Goal: Task Accomplishment & Management: Contribute content

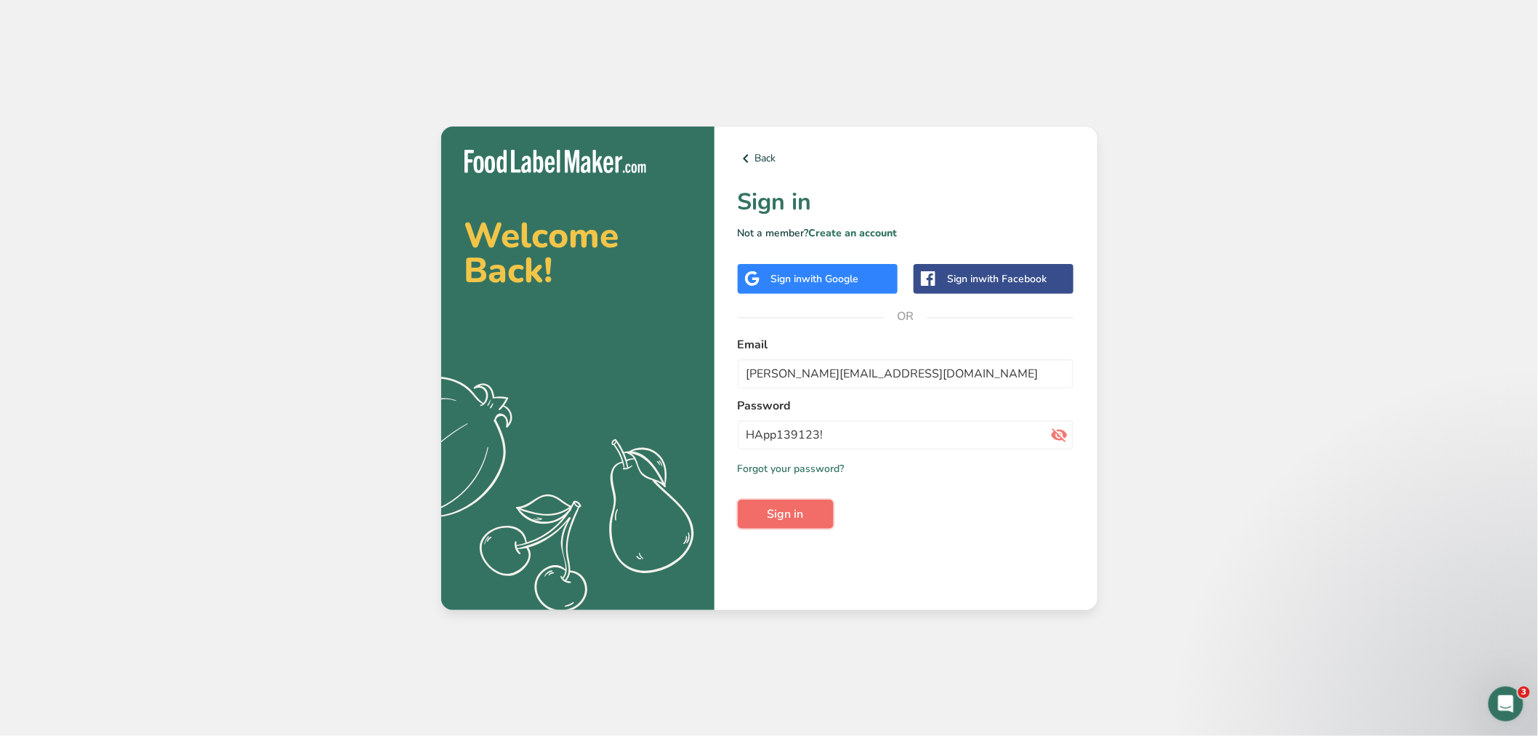
click at [801, 523] on button "Sign in" at bounding box center [786, 513] width 96 height 29
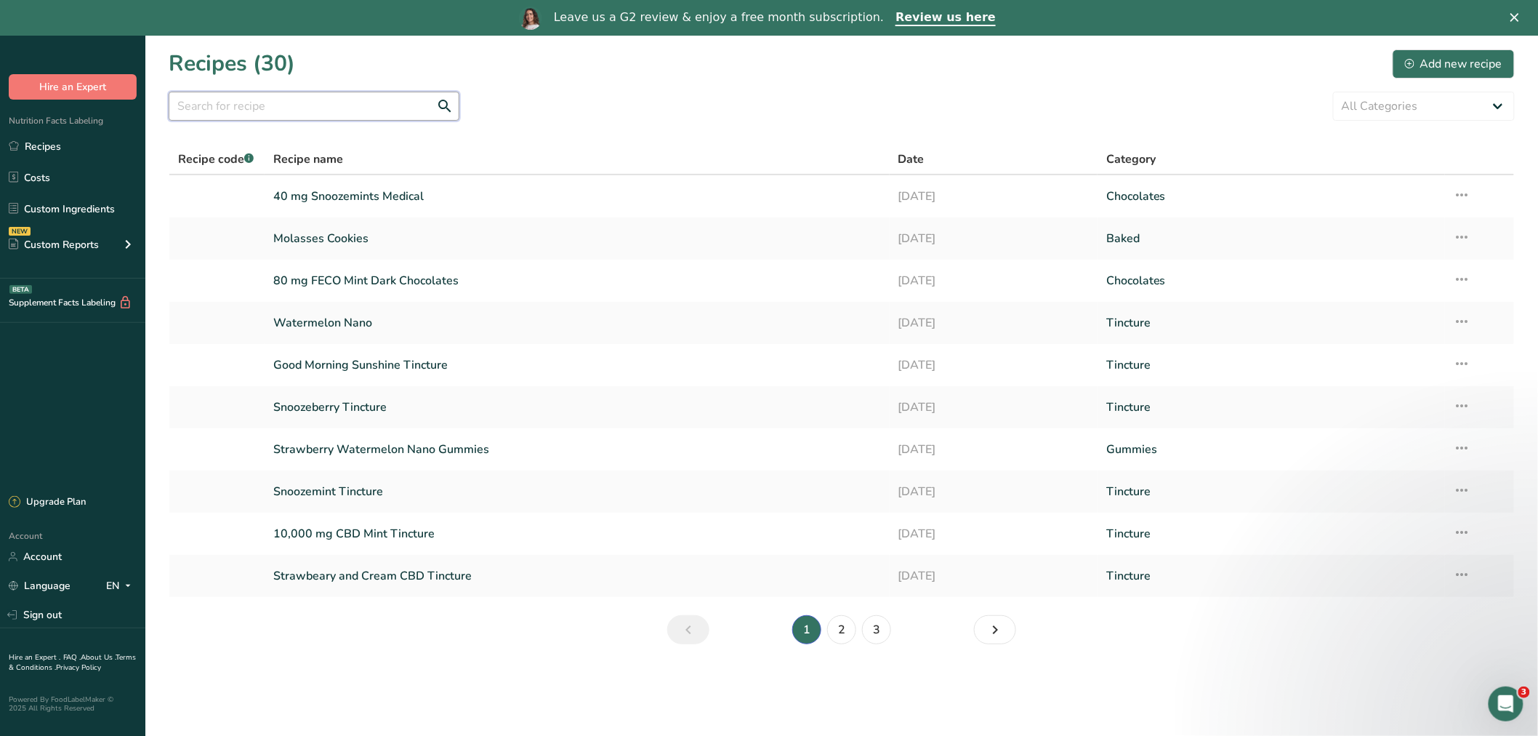
click at [266, 111] on input "text" at bounding box center [314, 106] width 291 height 29
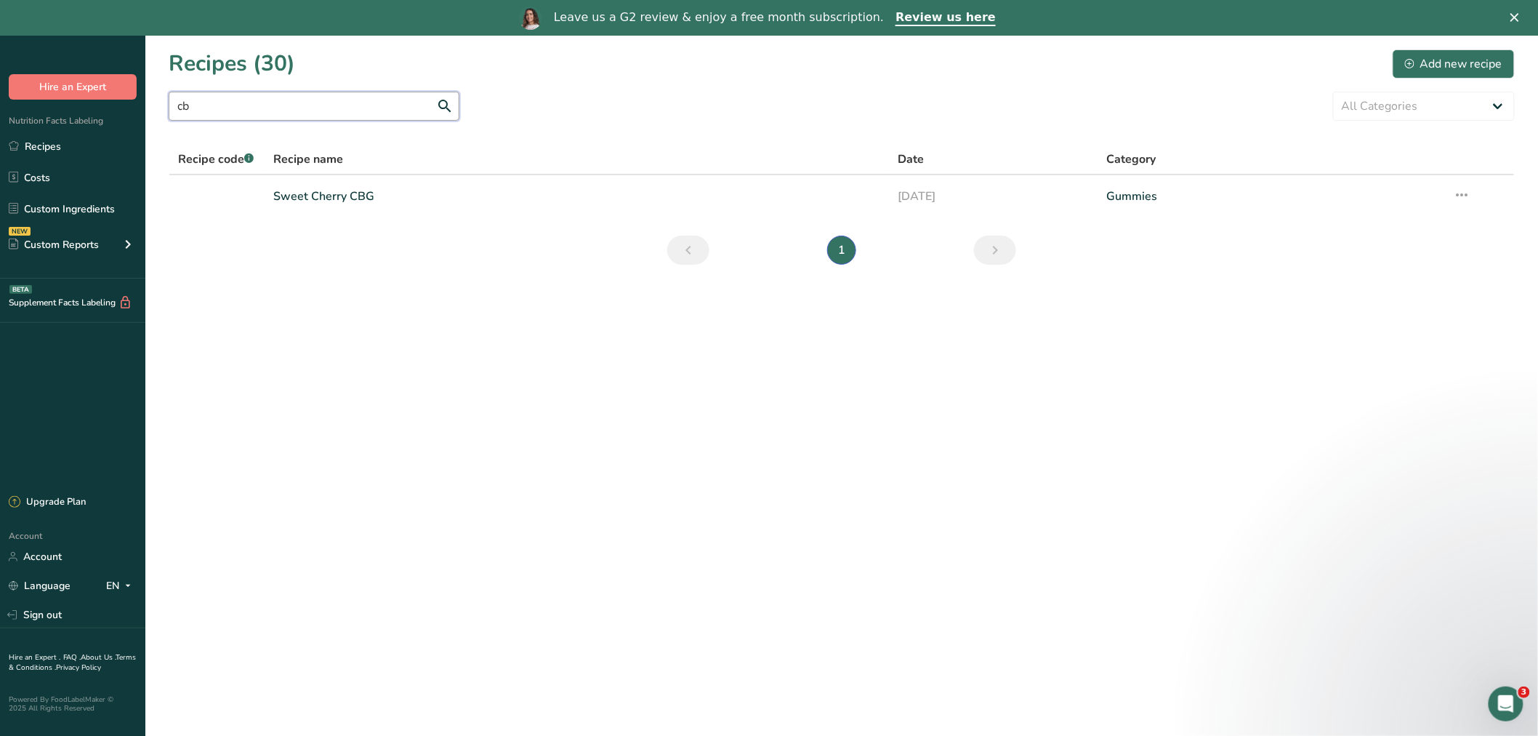
type input "c"
click at [62, 206] on link "Custom Ingredients" at bounding box center [72, 209] width 145 height 28
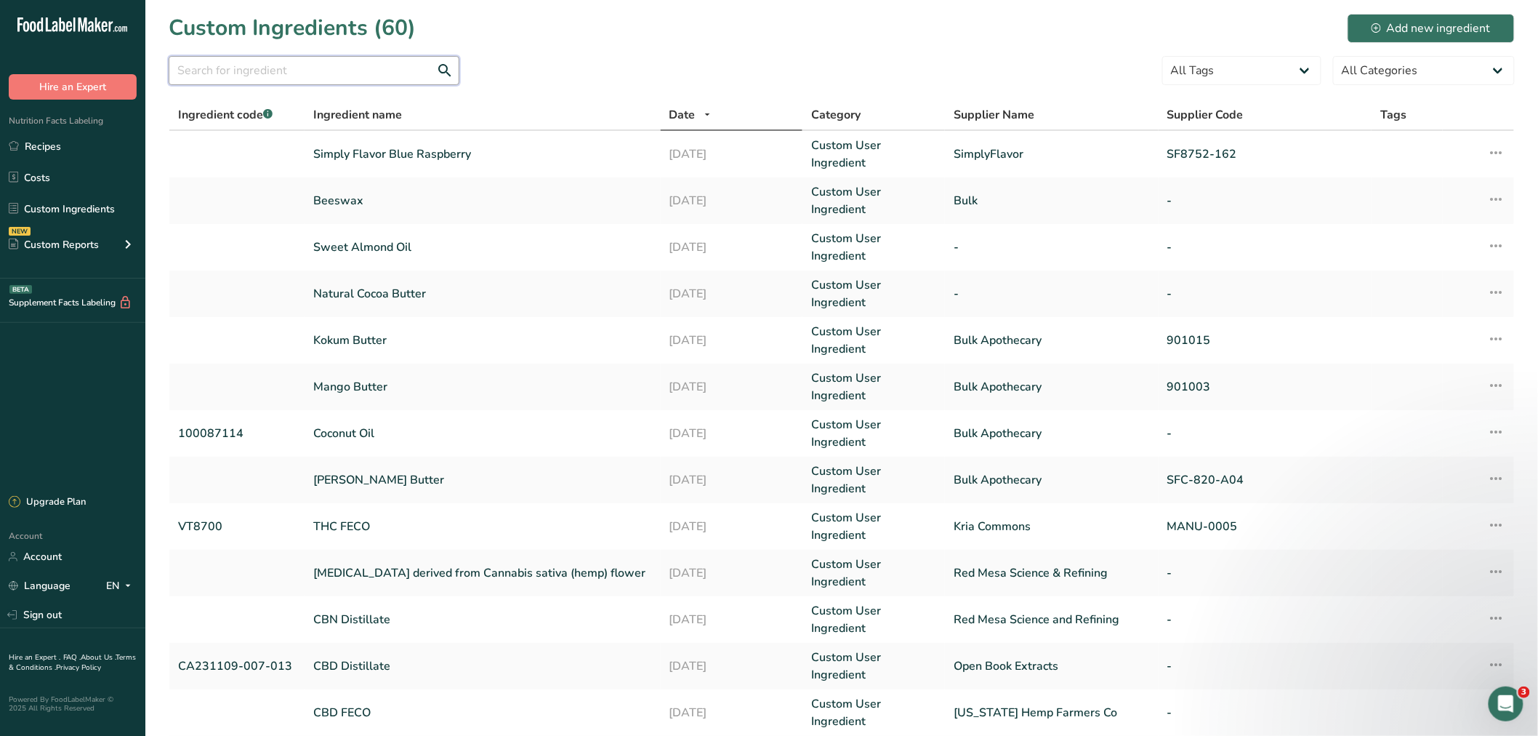
click at [262, 68] on input "text" at bounding box center [314, 70] width 291 height 29
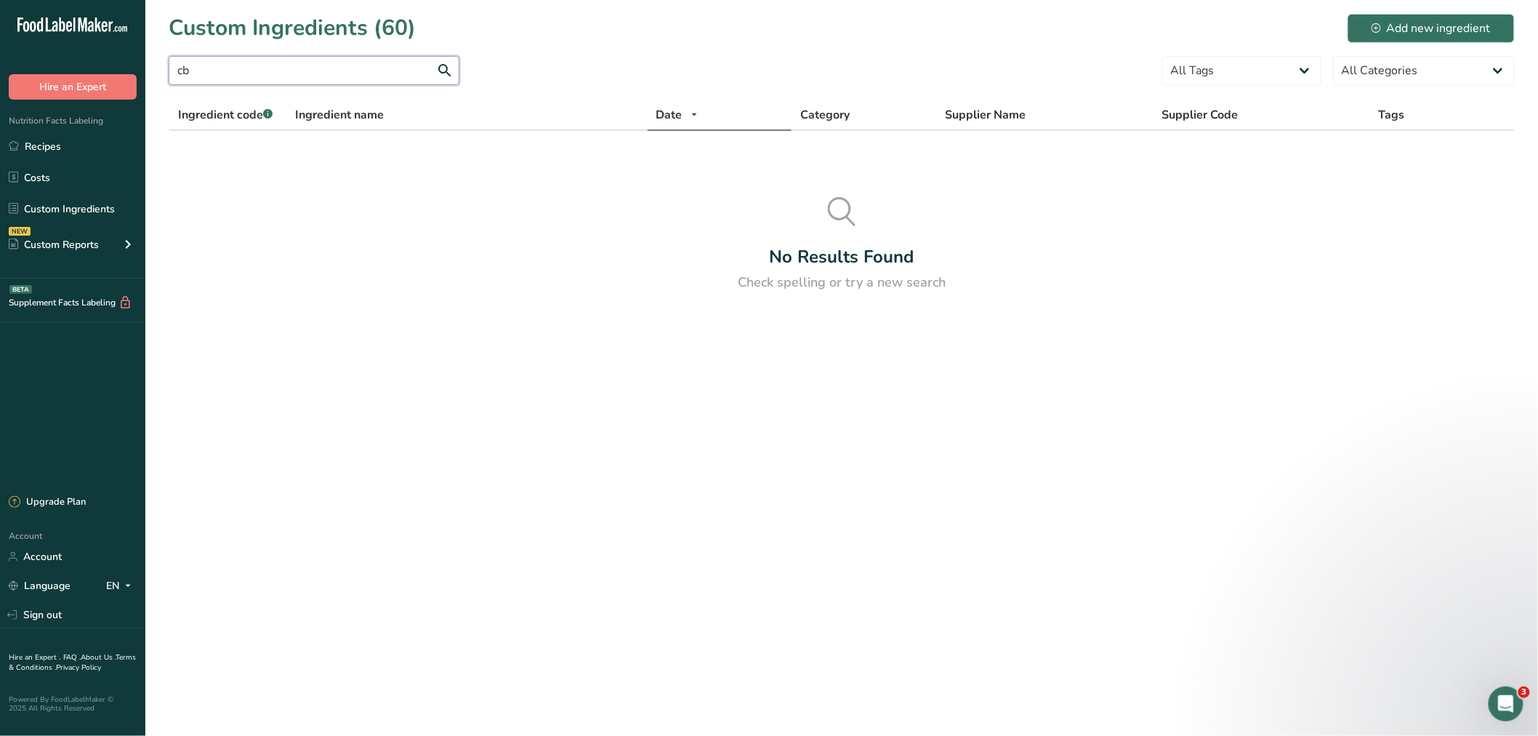
type input "c"
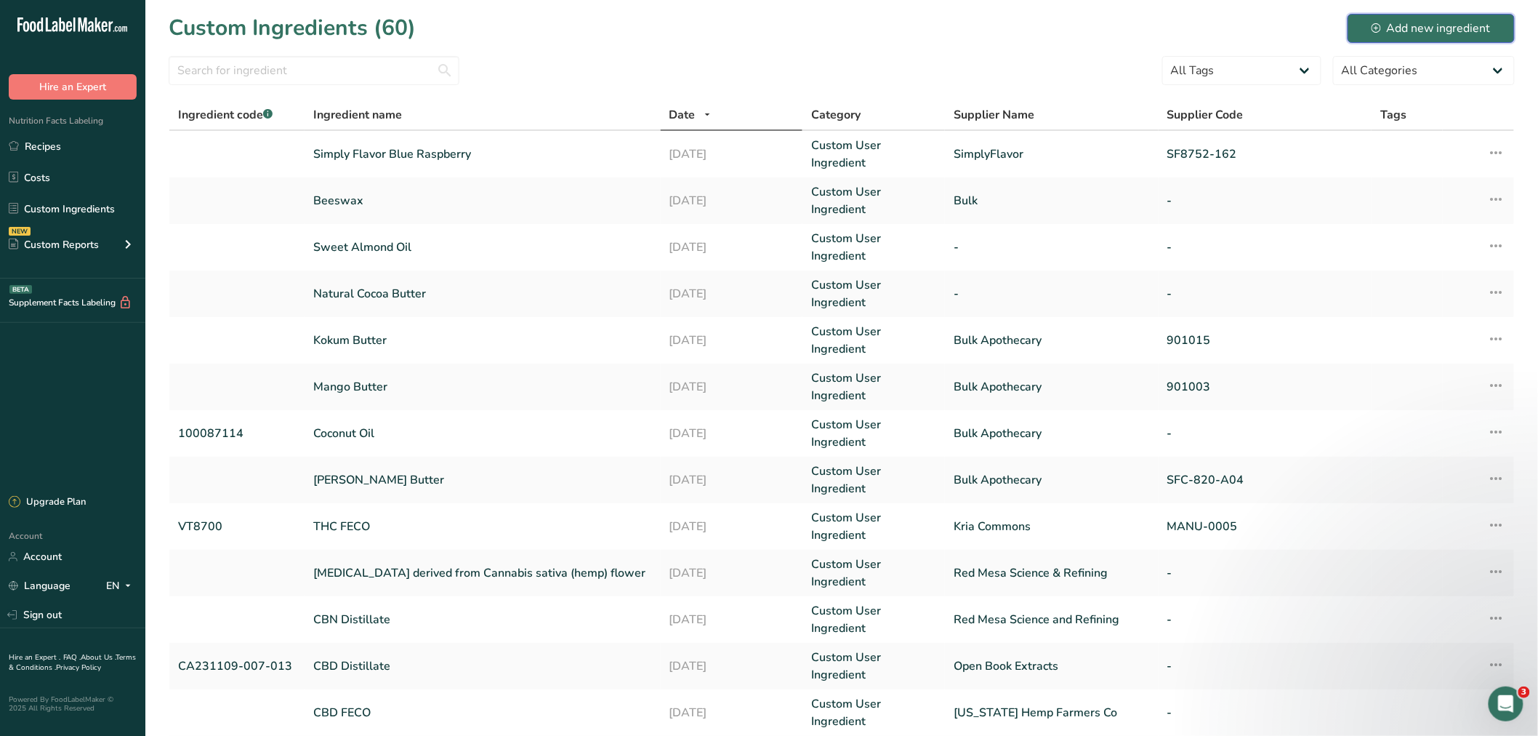
click at [1431, 30] on div "Add new ingredient" at bounding box center [1431, 28] width 119 height 17
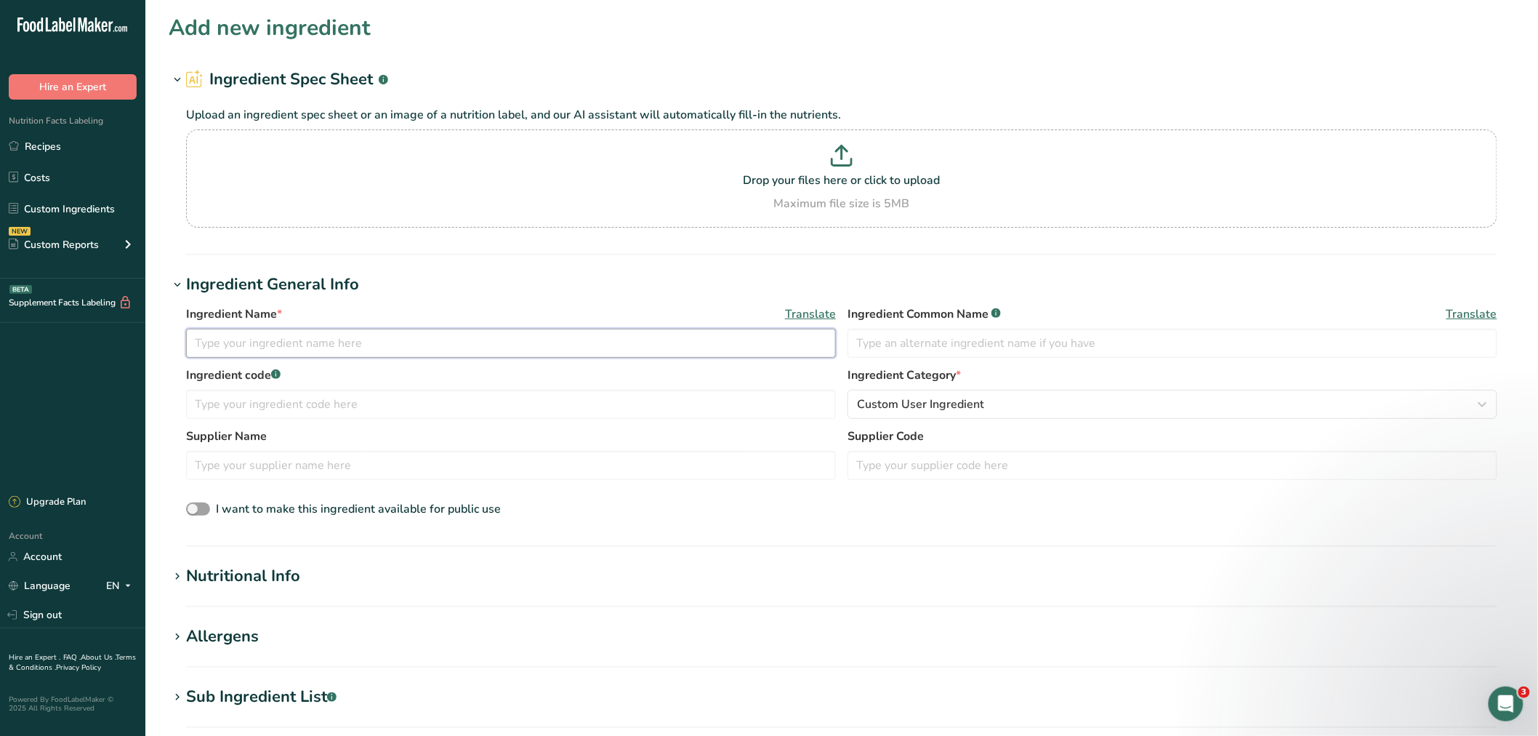
click at [409, 345] on input "text" at bounding box center [511, 343] width 650 height 29
type input "C"
type input "CBG Isolate"
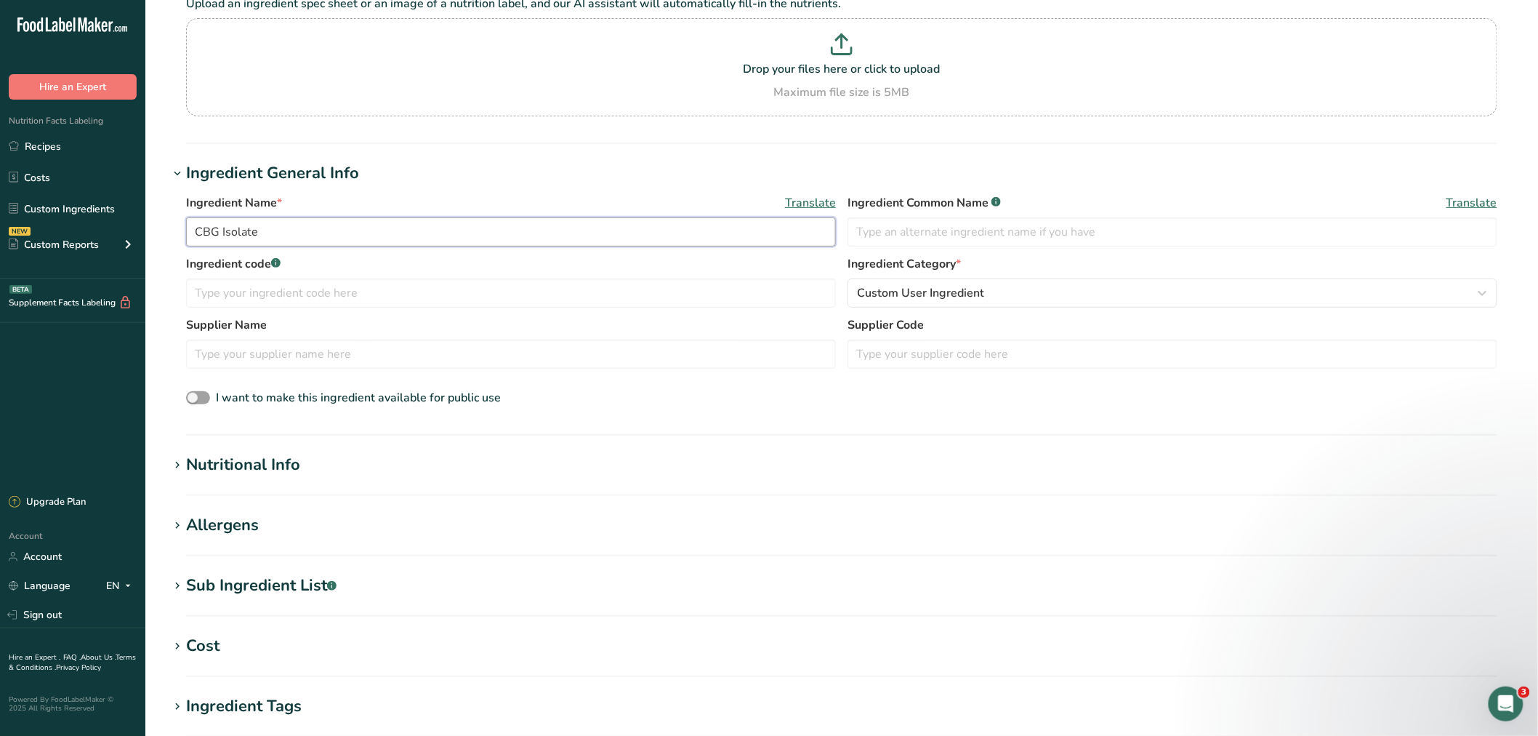
scroll to position [409, 0]
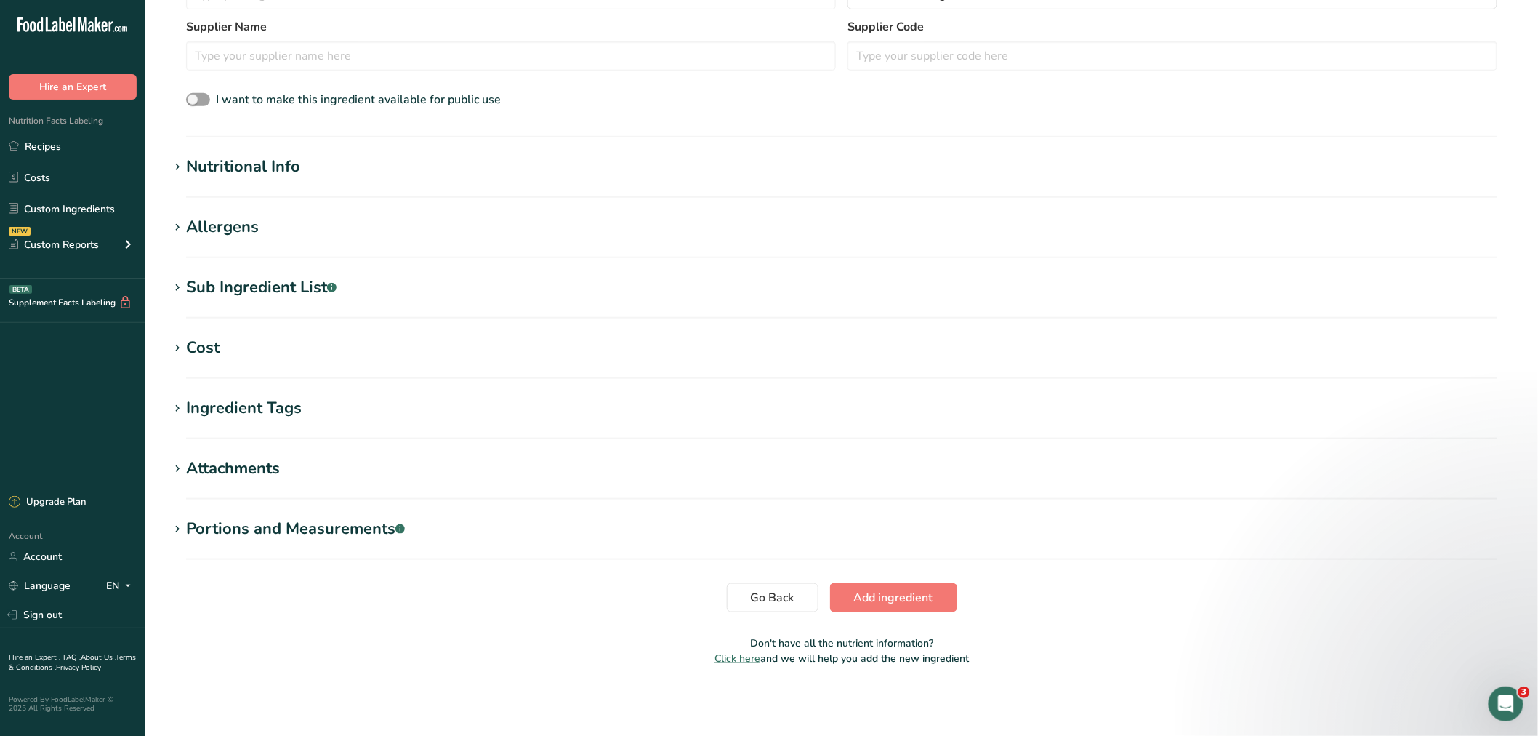
click at [194, 344] on div "Cost" at bounding box center [202, 348] width 33 height 24
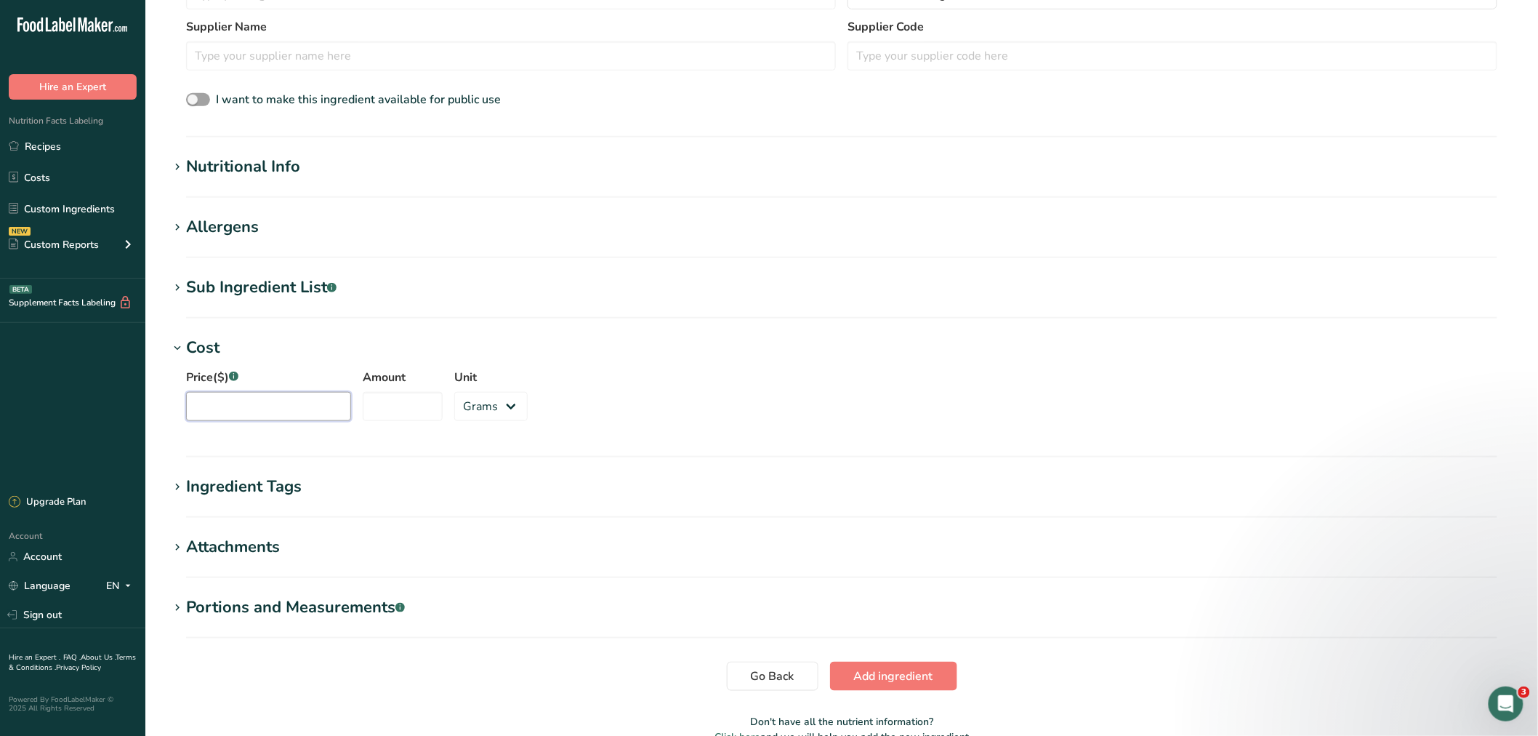
click at [262, 405] on input "Price($) .a-a{fill:#347362;}.b-a{fill:#fff;}" at bounding box center [268, 406] width 165 height 29
type input "750"
type input "2"
type input "1000"
click at [238, 292] on div "Sub Ingredient List .a-a{fill:#347362;}.b-a{fill:#fff;}" at bounding box center [261, 288] width 150 height 24
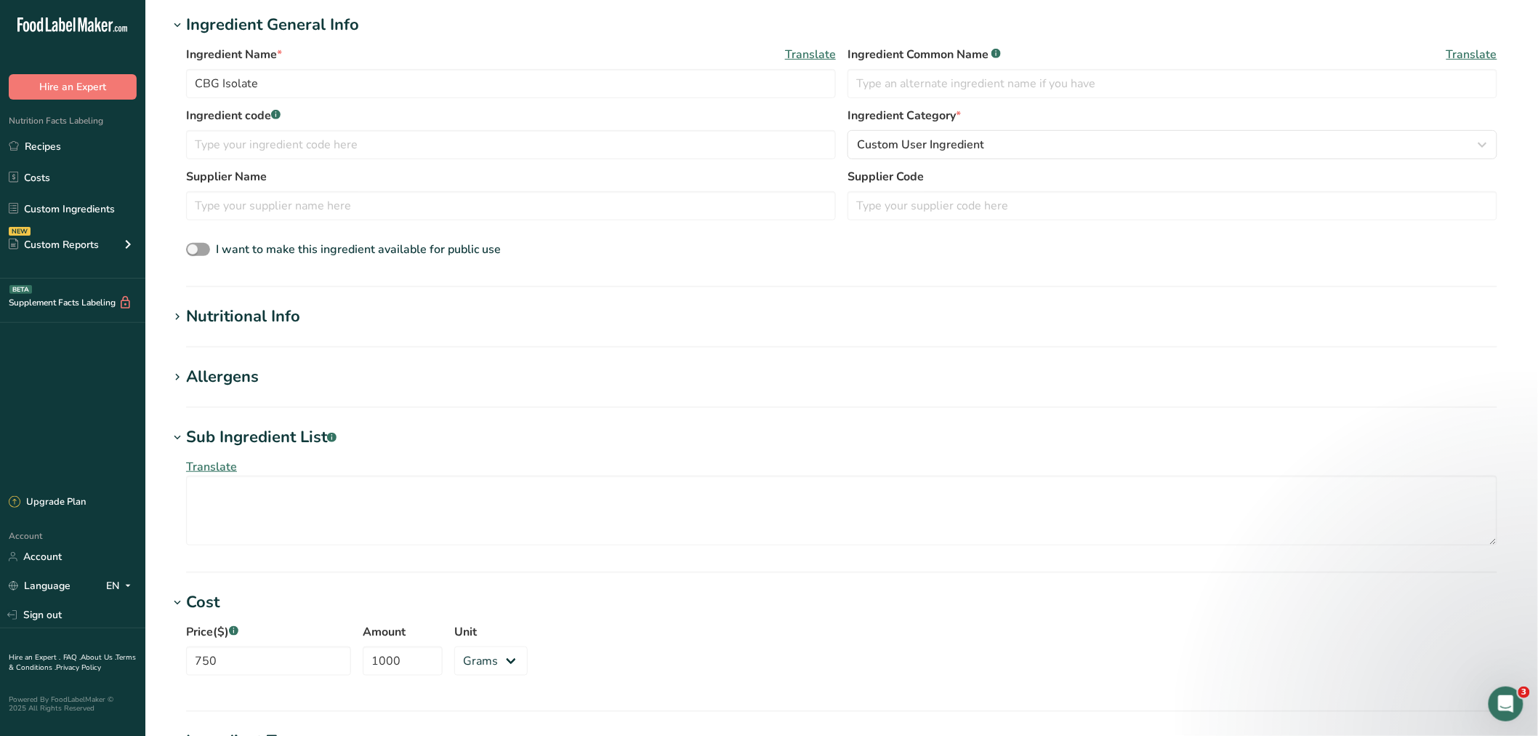
scroll to position [248, 0]
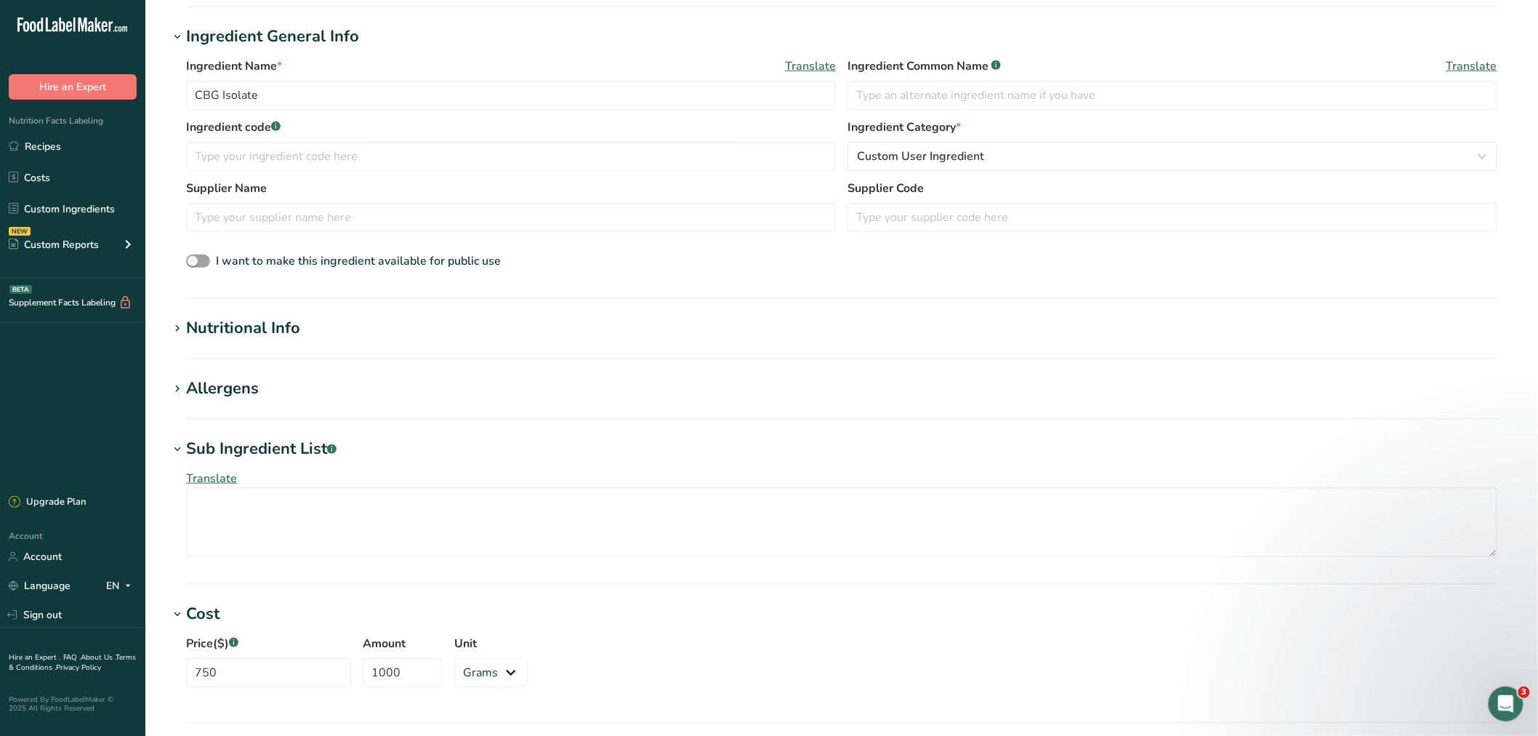
click at [238, 330] on div "Nutritional Info" at bounding box center [243, 328] width 114 height 24
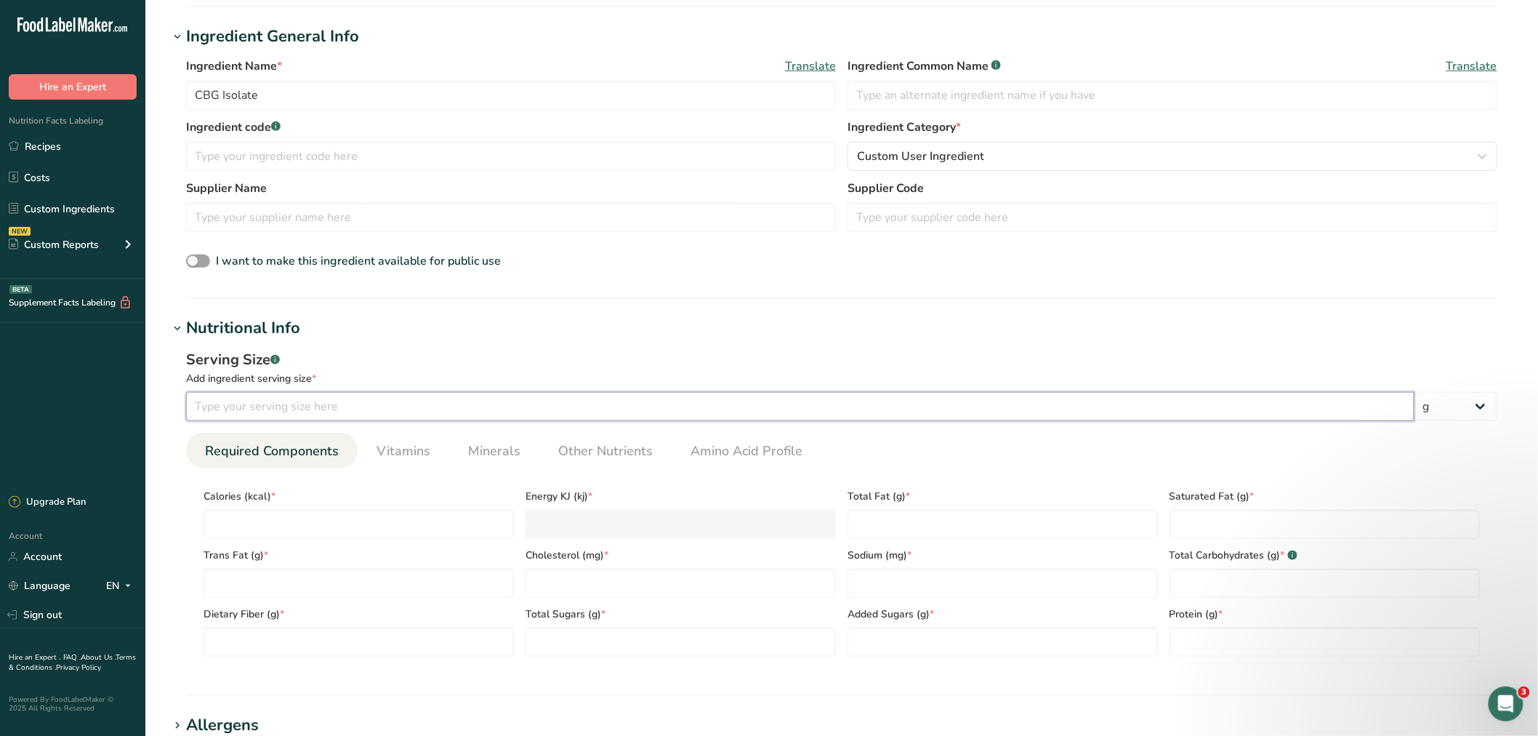
click at [244, 410] on input "number" at bounding box center [800, 406] width 1229 height 29
type input "1"
click at [436, 529] on input "number" at bounding box center [359, 524] width 310 height 29
type input "0"
type KJ "0"
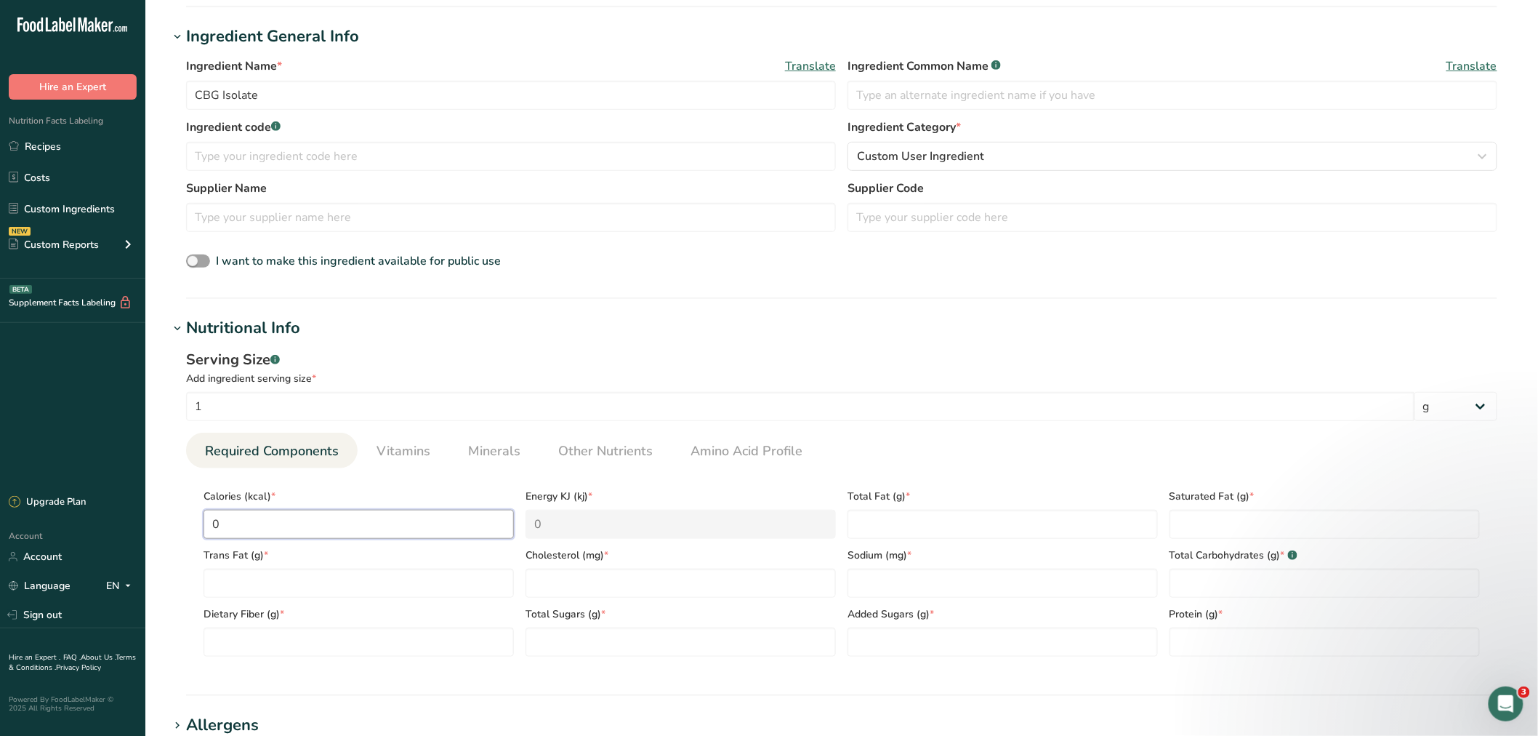
type input "0"
type Fat "0"
type input "0"
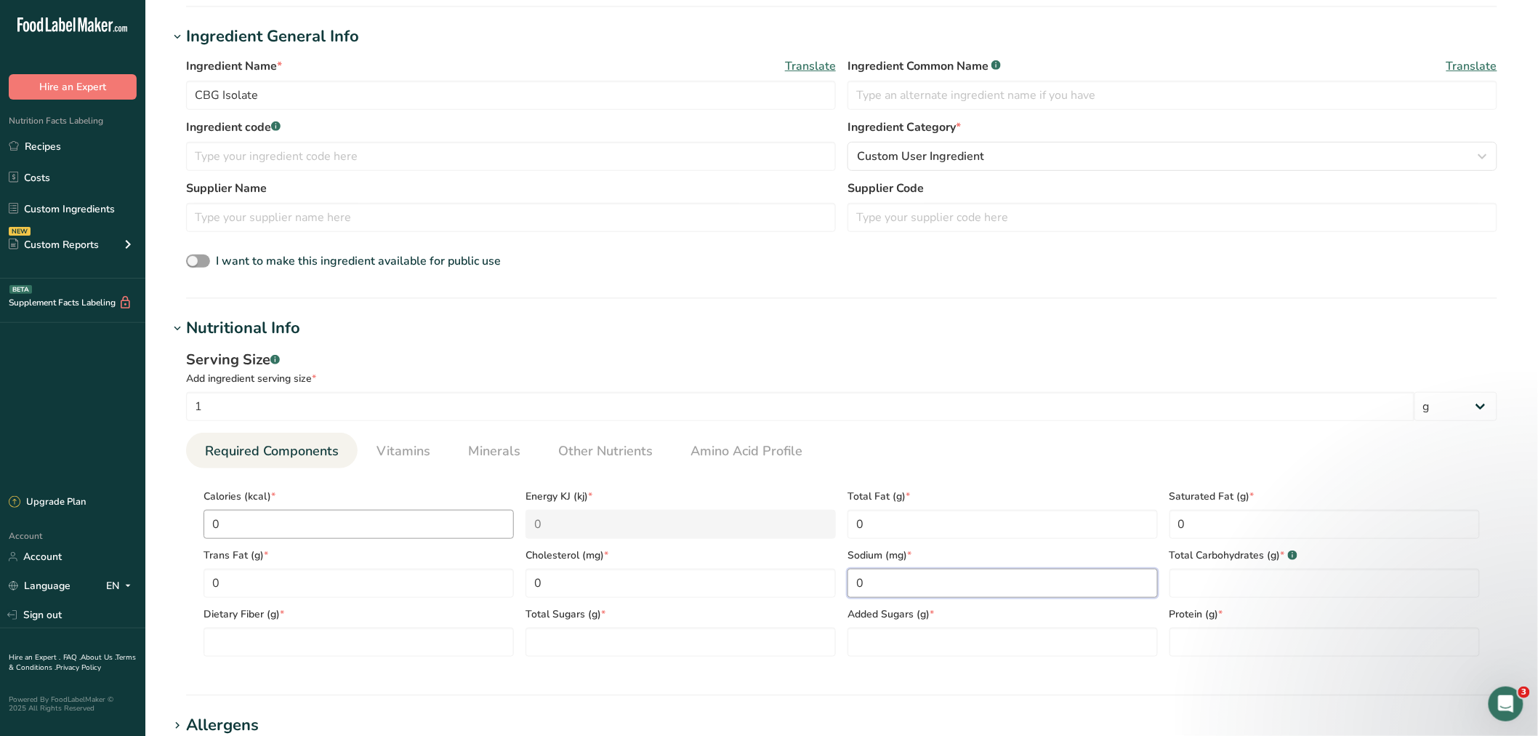
type input "0"
type Carbohydrates "0"
type Fiber "0"
type Sugars "0"
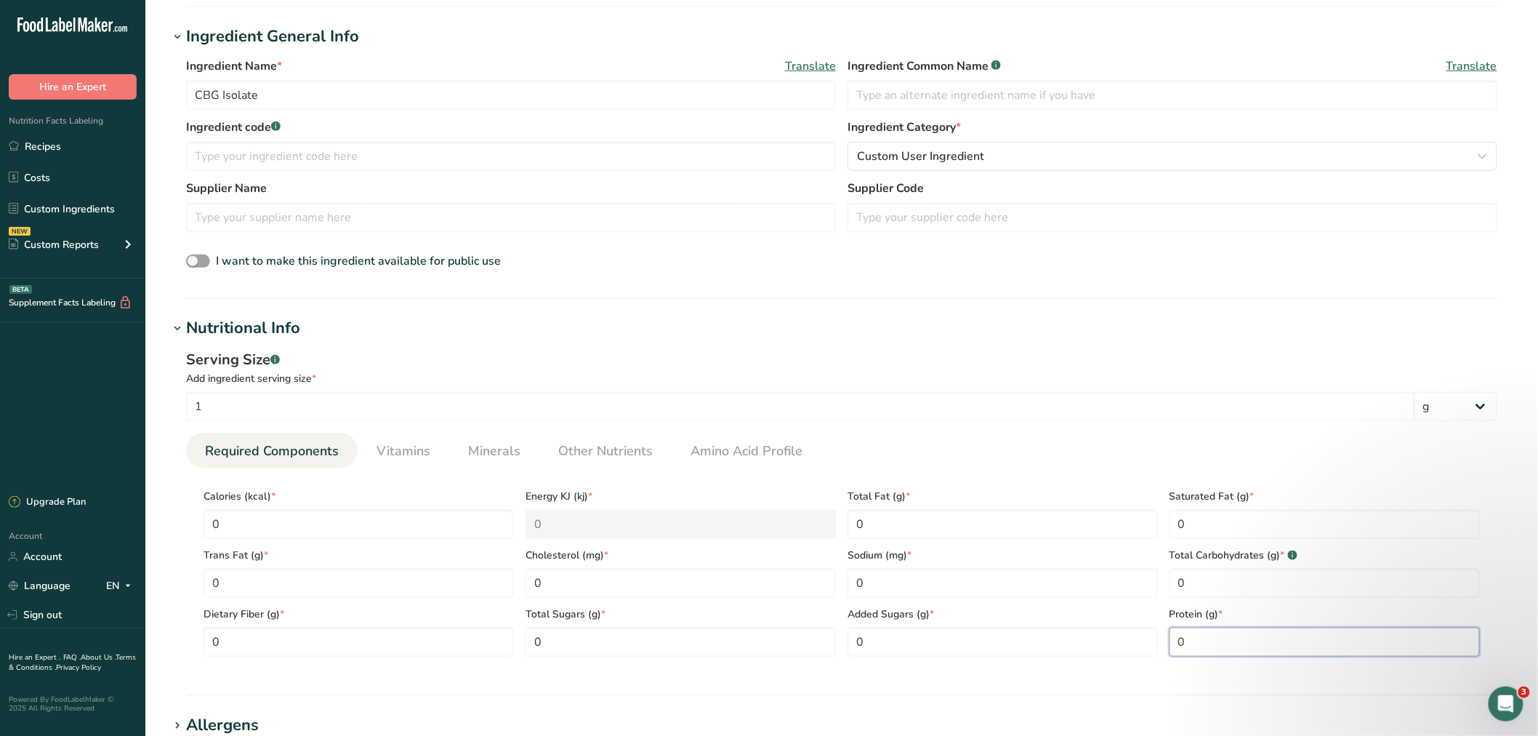
type input "0"
click at [553, 30] on h1 "Ingredient General Info" at bounding box center [842, 37] width 1346 height 24
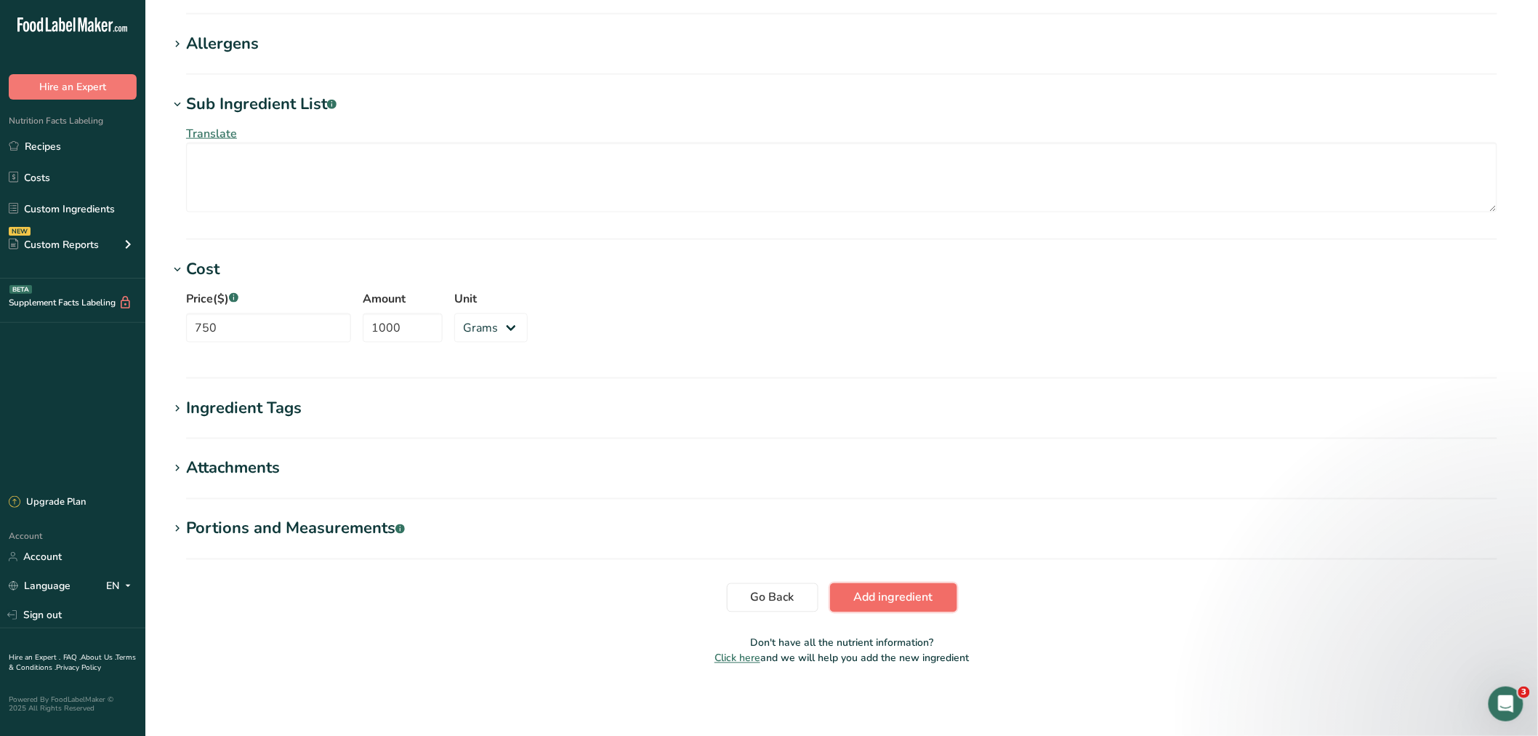
click at [909, 601] on span "Add ingredient" at bounding box center [893, 597] width 79 height 17
